Goal: Task Accomplishment & Management: Use online tool/utility

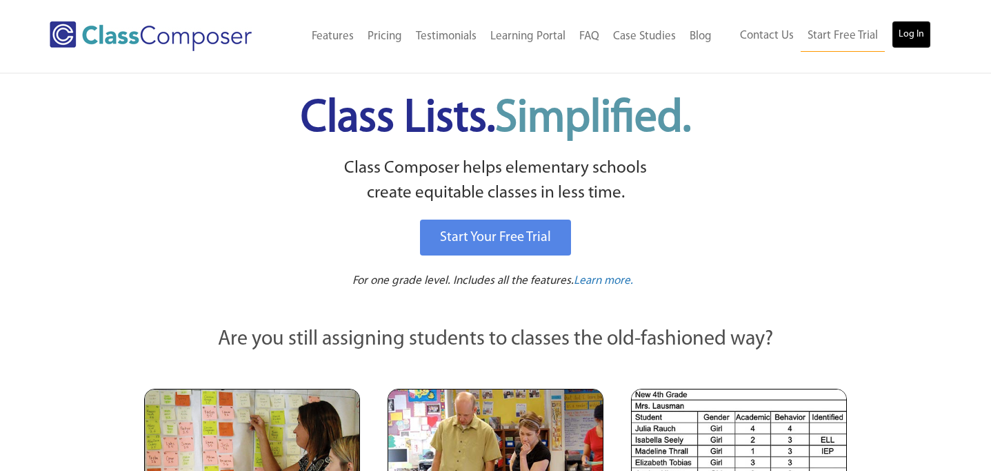
click at [905, 39] on link "Log In" at bounding box center [911, 35] width 39 height 28
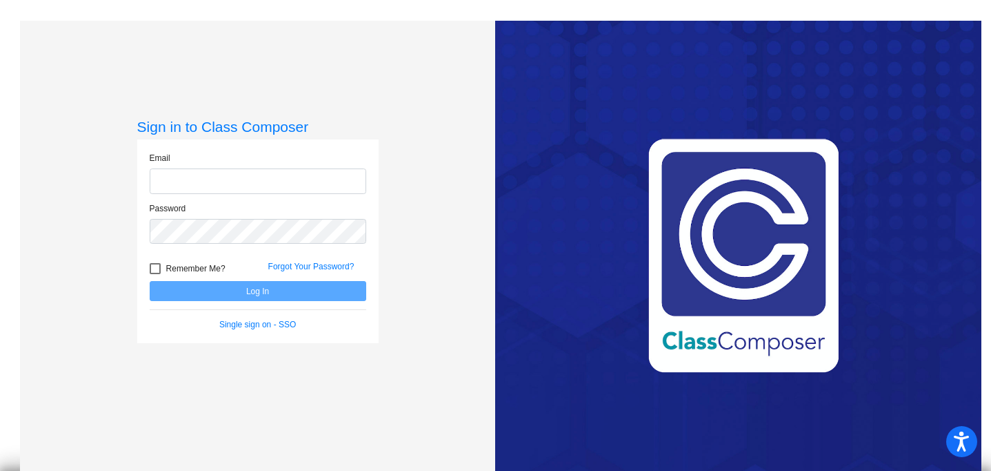
type input "[EMAIL_ADDRESS][DOMAIN_NAME]"
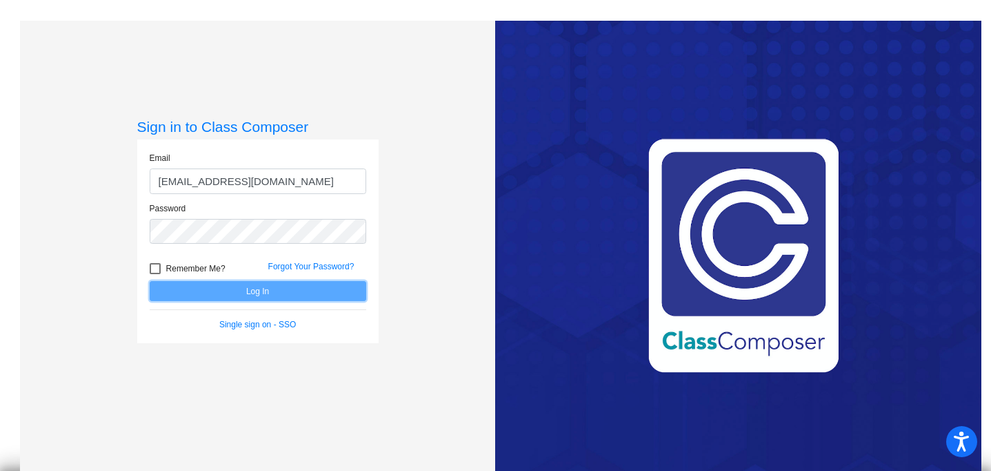
click at [226, 288] on button "Log In" at bounding box center [258, 291] width 217 height 20
click at [226, 288] on mat-sidenav-content "Sign in to Class Composer Email [EMAIL_ADDRESS][DOMAIN_NAME] Password Remember …" at bounding box center [495, 235] width 991 height 471
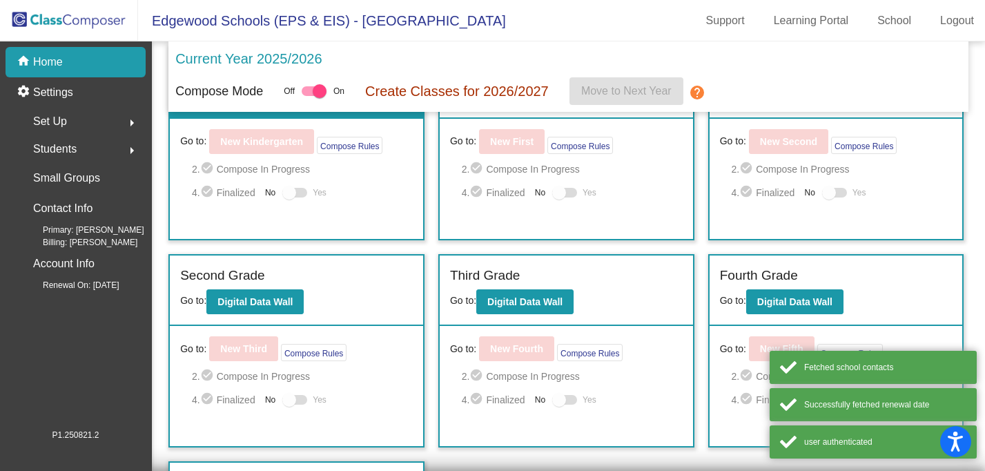
scroll to position [108, 0]
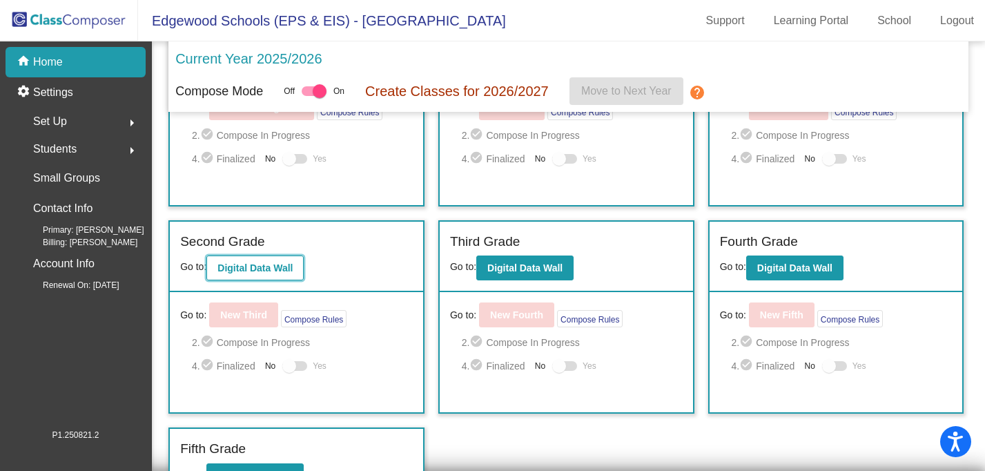
click at [247, 266] on b "Digital Data Wall" at bounding box center [254, 267] width 75 height 11
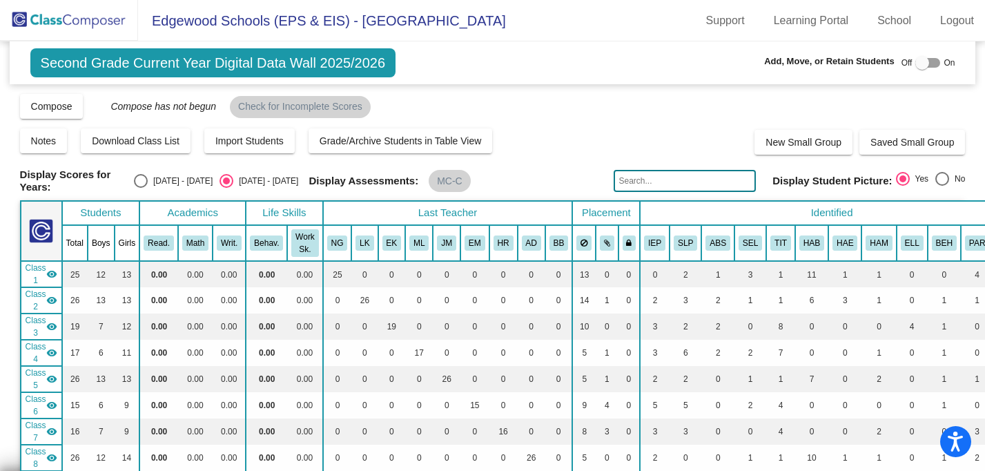
click at [148, 174] on div "Select an option" at bounding box center [141, 181] width 14 height 14
click at [141, 188] on input "[DATE] - [DATE]" at bounding box center [140, 188] width 1 height 1
radio input "true"
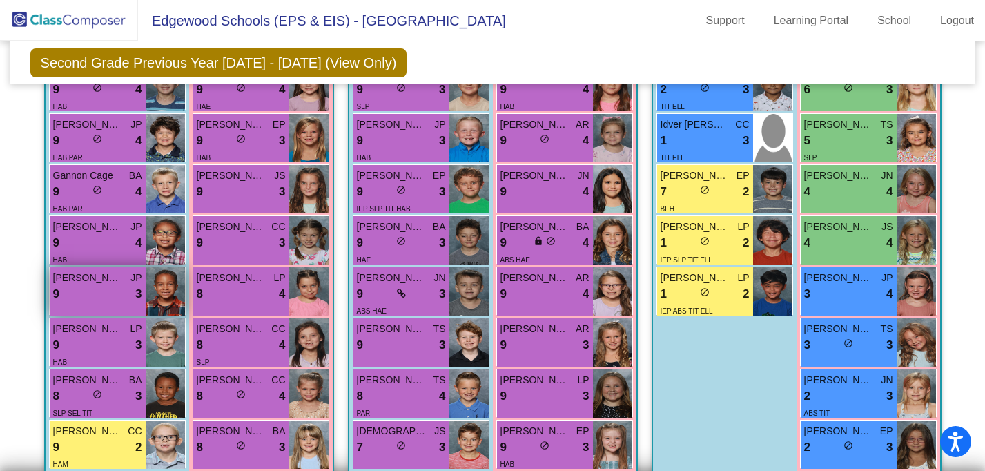
scroll to position [659, 0]
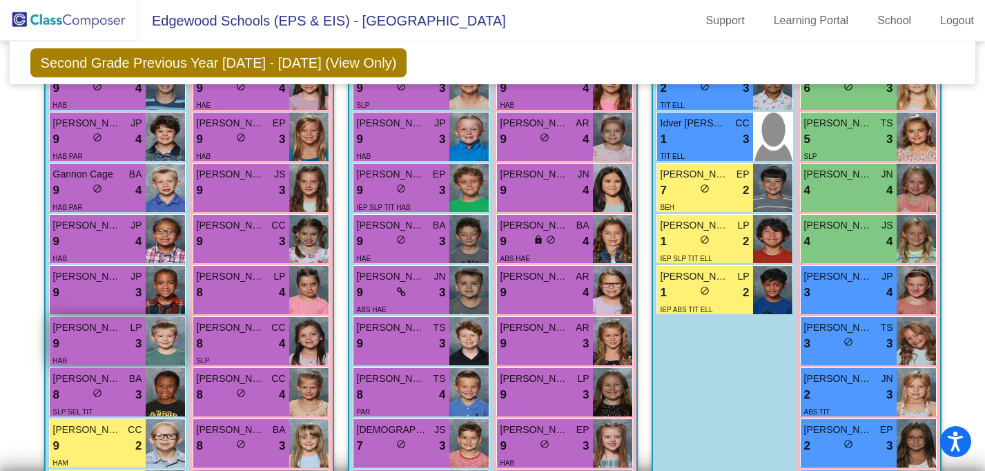
click at [119, 341] on div "9 lock do_not_disturb_alt 3" at bounding box center [97, 344] width 89 height 18
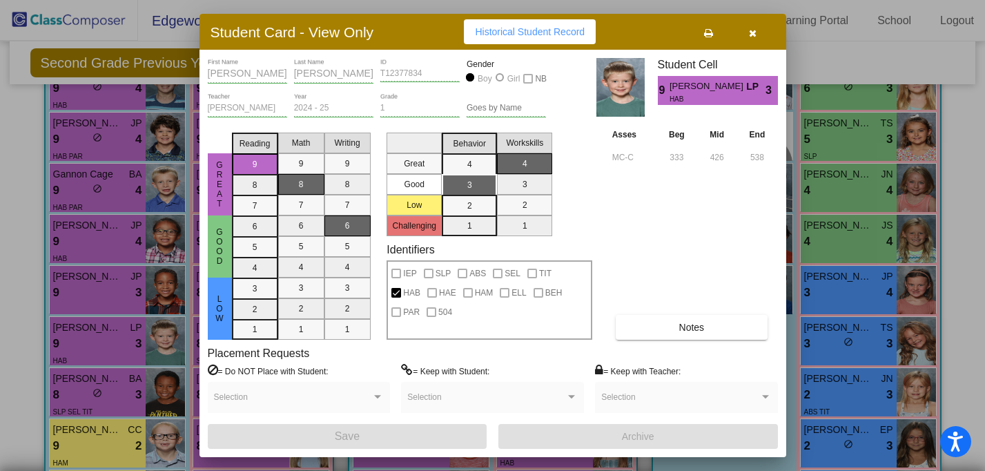
click at [818, 239] on div at bounding box center [492, 235] width 985 height 471
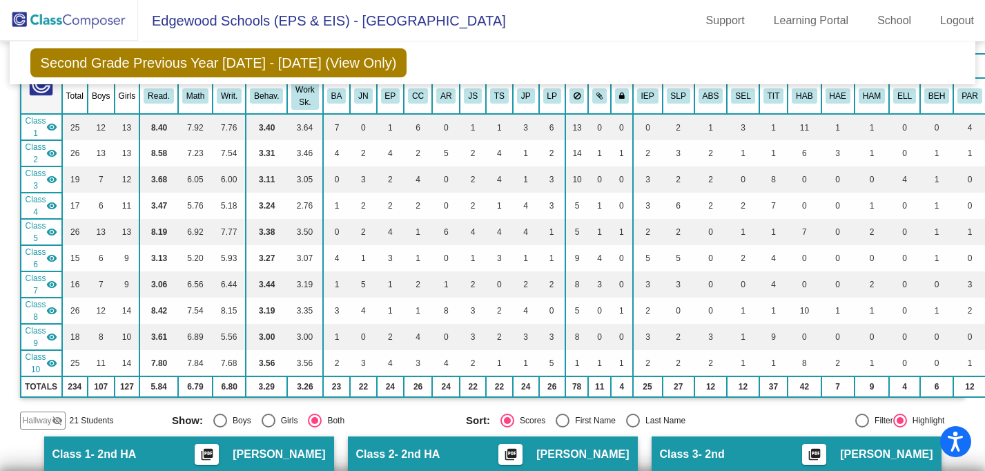
scroll to position [0, 0]
